Goal: Task Accomplishment & Management: Use online tool/utility

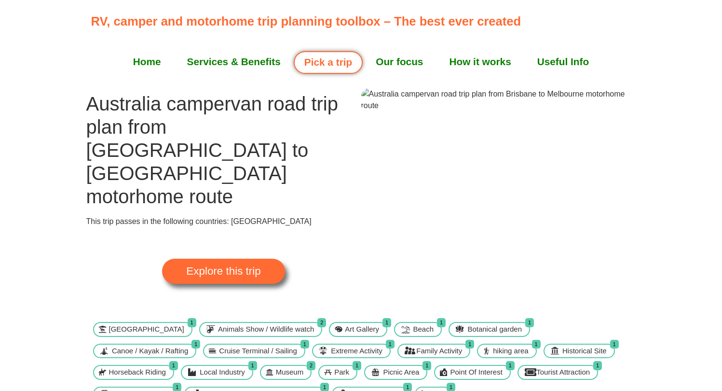
click at [567, 64] on link "Useful Info" at bounding box center [563, 62] width 78 height 24
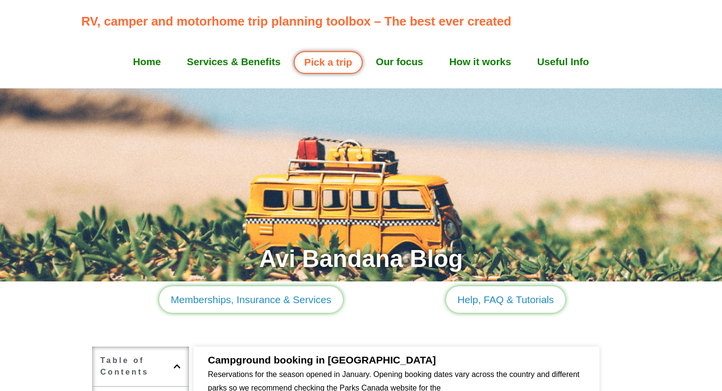
click at [144, 61] on link "Home" at bounding box center [147, 62] width 54 height 24
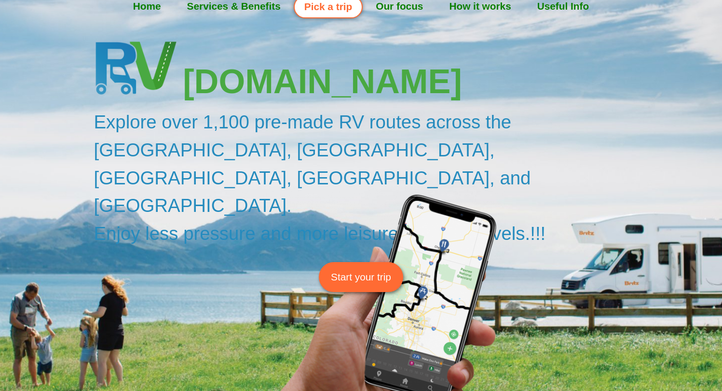
scroll to position [65, 0]
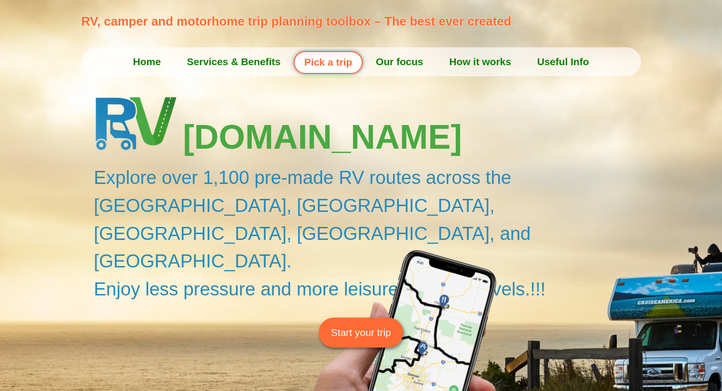
click at [325, 54] on link "Pick a trip" at bounding box center [328, 62] width 69 height 23
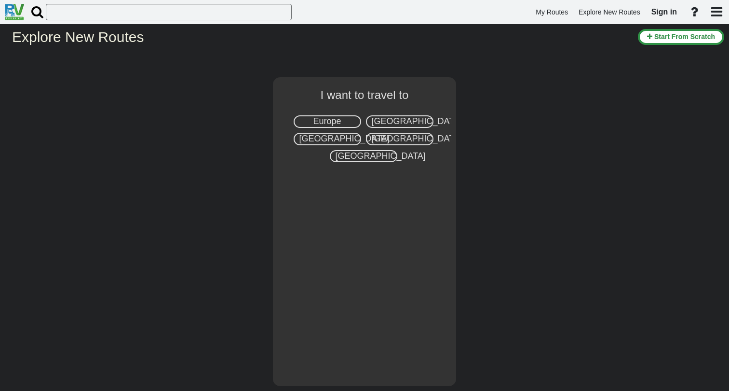
click at [395, 143] on span "[GEOGRAPHIC_DATA]" at bounding box center [417, 139] width 90 height 10
select select "number:3"
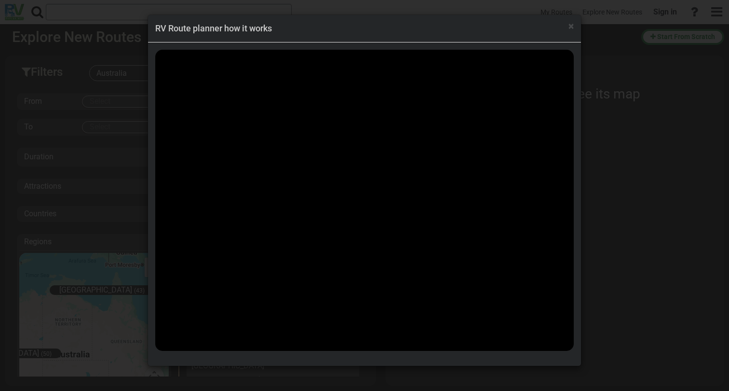
click at [108, 4] on div "× RV Route planner how it works" at bounding box center [364, 195] width 729 height 391
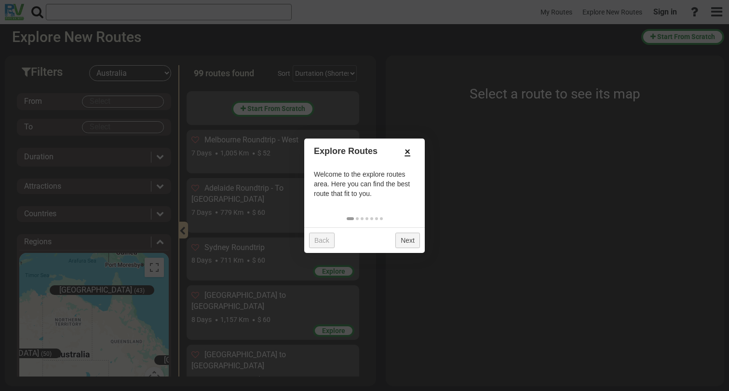
click at [407, 155] on link "×" at bounding box center [407, 151] width 15 height 16
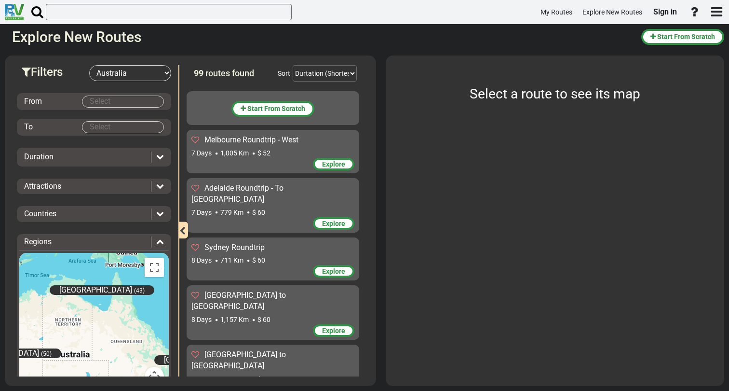
click at [133, 105] on body "My Routes Explore New Routes Sign in ×" at bounding box center [364, 195] width 729 height 391
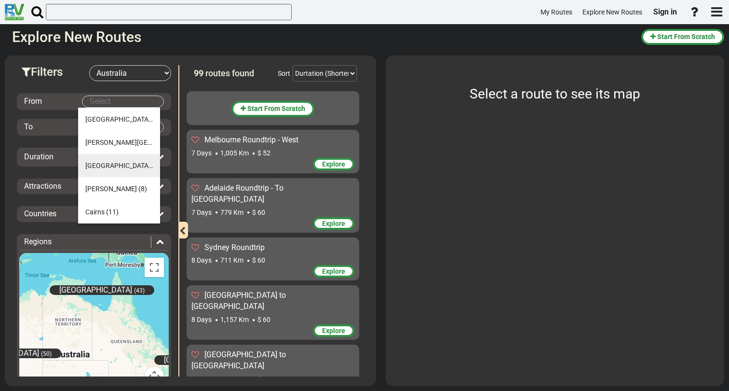
click at [100, 169] on span "[GEOGRAPHIC_DATA]" at bounding box center [119, 166] width 68 height 8
type input "[GEOGRAPHIC_DATA]"
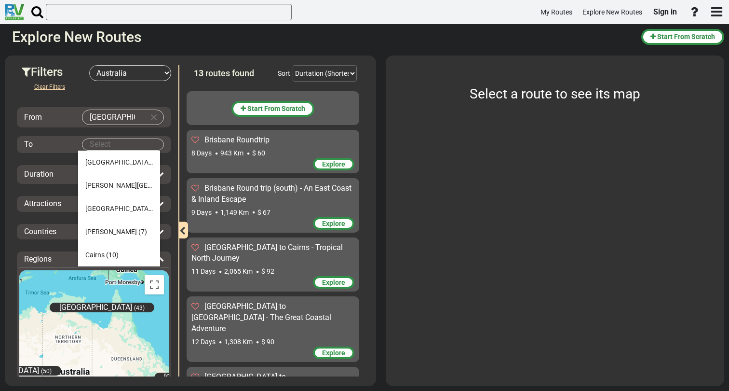
click at [99, 148] on body "My Routes Explore New Routes Sign in ×" at bounding box center [364, 195] width 729 height 391
click at [109, 205] on span "[GEOGRAPHIC_DATA]" at bounding box center [119, 208] width 68 height 8
type input "[GEOGRAPHIC_DATA]"
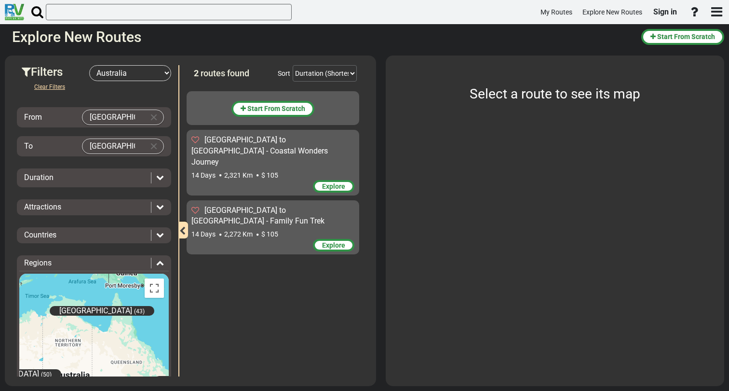
click at [158, 176] on icon at bounding box center [160, 177] width 8 height 8
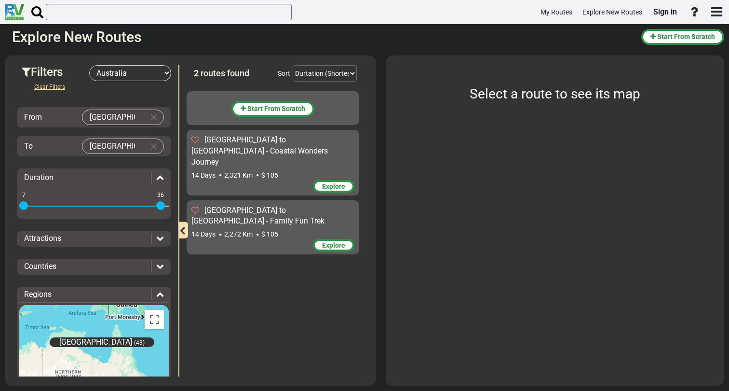
drag, startPoint x: 155, startPoint y: 176, endPoint x: 125, endPoint y: 176, distance: 29.9
click at [151, 176] on div at bounding box center [157, 177] width 13 height 11
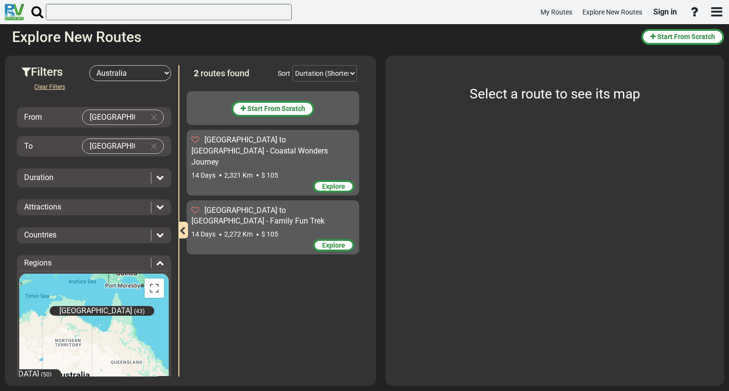
click at [156, 173] on div at bounding box center [157, 177] width 13 height 11
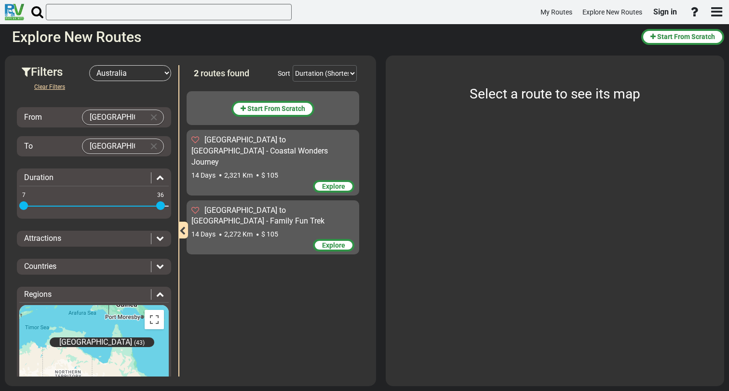
drag, startPoint x: 24, startPoint y: 203, endPoint x: 3, endPoint y: 201, distance: 21.3
click at [3, 201] on div "Filters -- Select Destination -- [GEOGRAPHIC_DATA] [GEOGRAPHIC_DATA] [GEOGRAPHI…" at bounding box center [364, 221] width 729 height 340
click at [346, 73] on select "Durtation (Shortest) Durtation (Longest) Distance (Shortest) Distance (Longest)…" at bounding box center [325, 73] width 64 height 16
click at [293, 65] on select "Durtation (Shortest) Durtation (Longest) Distance (Shortest) Distance (Longest)…" at bounding box center [325, 73] width 64 height 16
click at [156, 237] on icon at bounding box center [160, 238] width 8 height 8
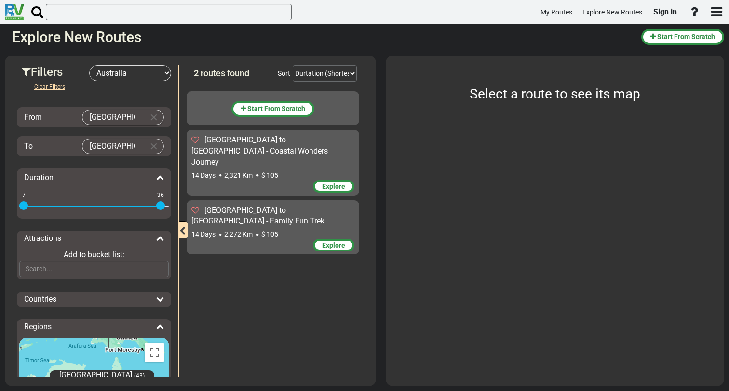
click at [147, 248] on div "Add to bucket list:" at bounding box center [93, 260] width 149 height 33
click at [156, 240] on icon at bounding box center [160, 238] width 8 height 8
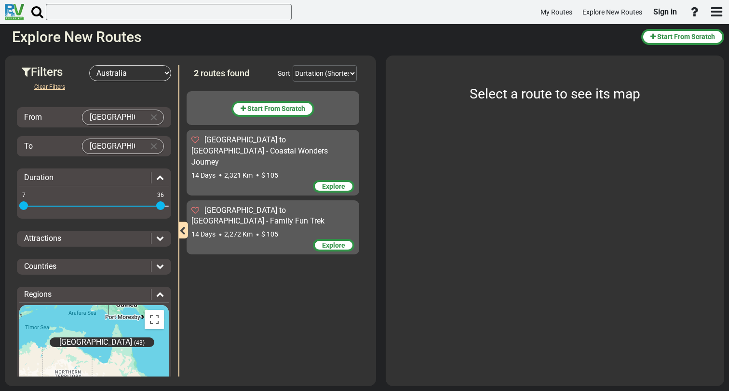
click at [23, 206] on span at bounding box center [23, 205] width 9 height 9
click at [296, 105] on span "Start From Scratch" at bounding box center [276, 109] width 58 height 8
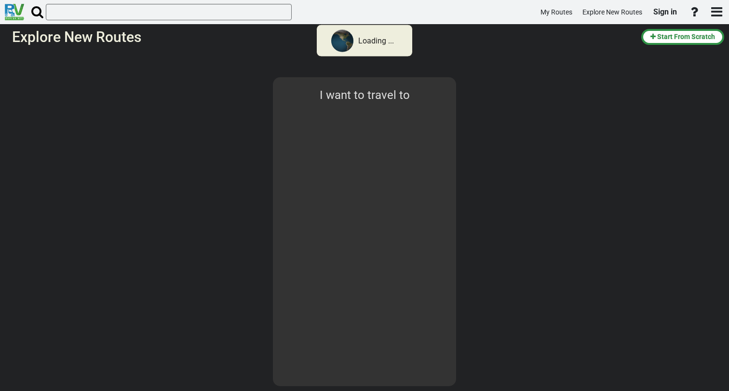
select select "number:3"
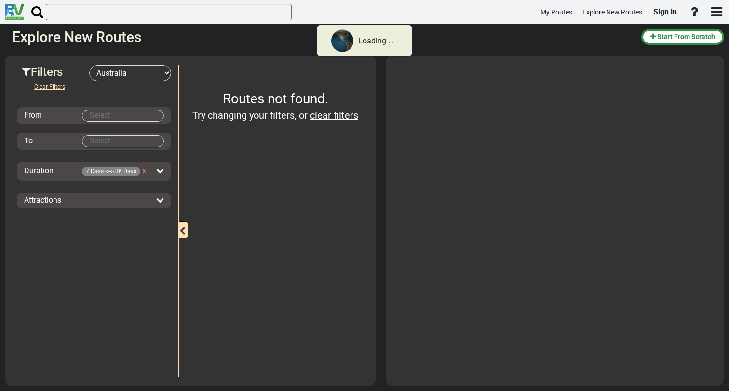
type input "[GEOGRAPHIC_DATA]"
